Goal: Task Accomplishment & Management: Manage account settings

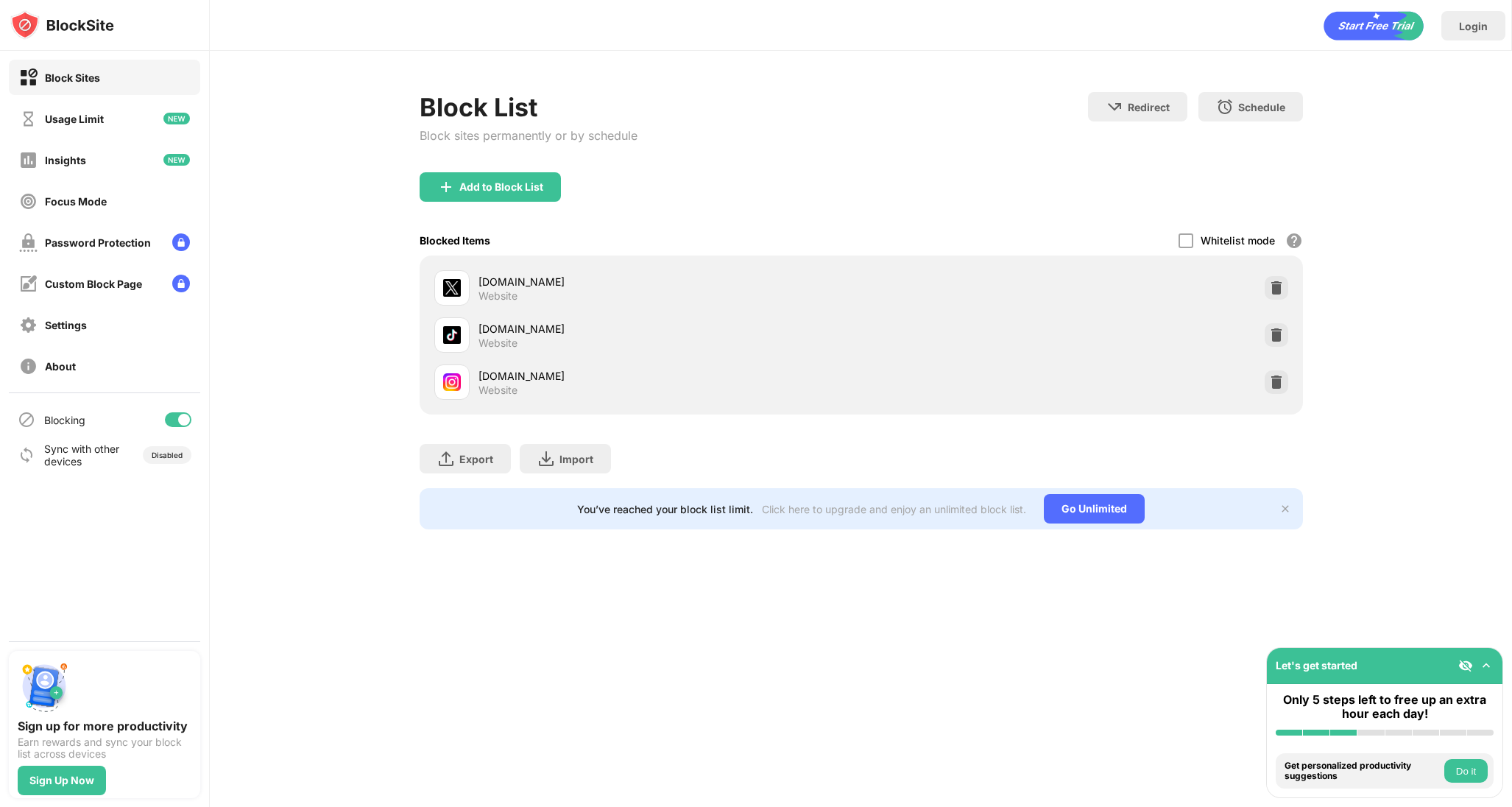
click at [1275, 368] on div "[DOMAIN_NAME] Website" at bounding box center [861, 381] width 866 height 47
click at [1275, 372] on div at bounding box center [1276, 382] width 24 height 24
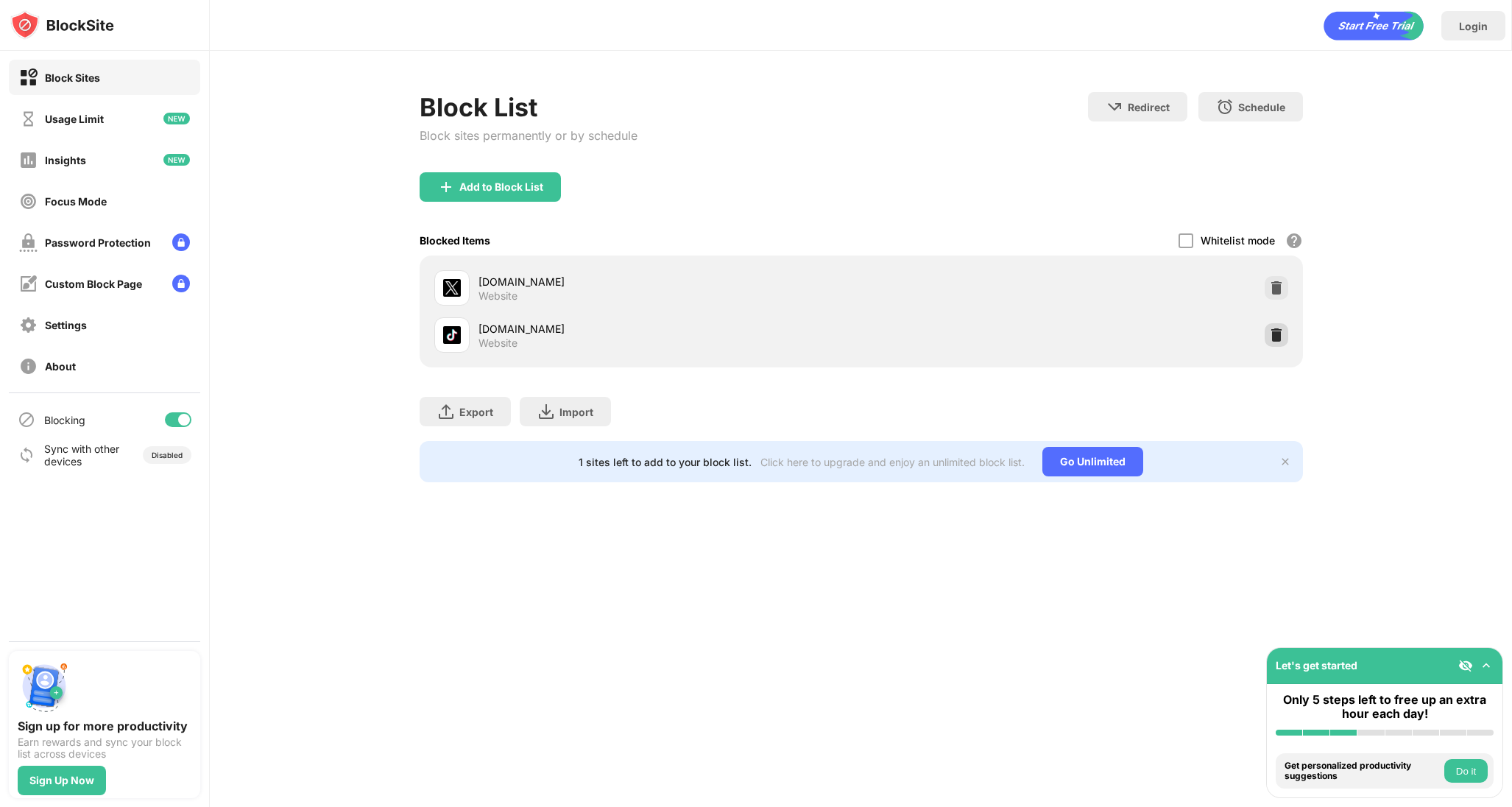
click at [1271, 329] on img at bounding box center [1276, 335] width 15 height 15
